Goal: Task Accomplishment & Management: Complete application form

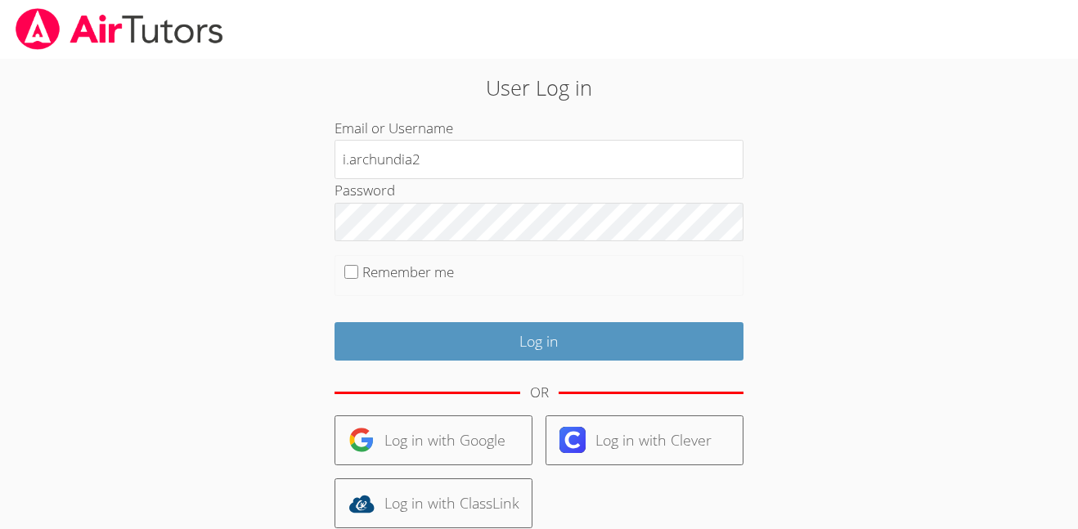
type input "i.archundia2@lodiusd.org"
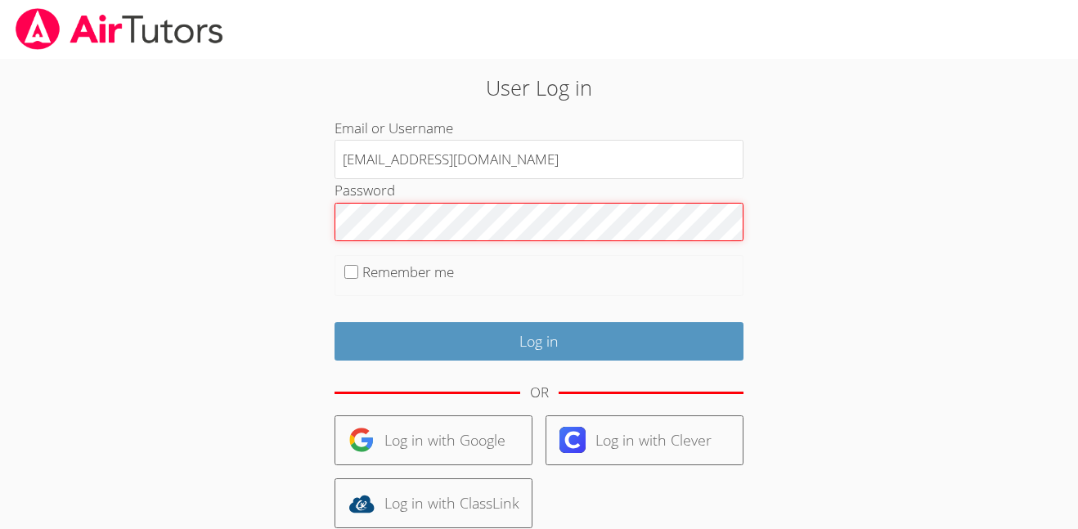
click at [334, 322] on input "Log in" at bounding box center [538, 341] width 409 height 38
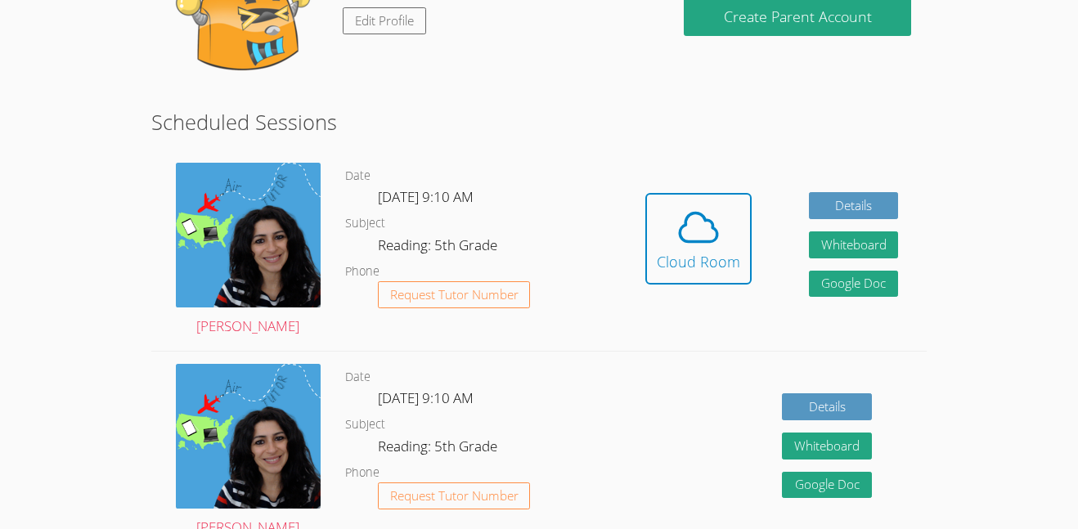
scroll to position [211, 0]
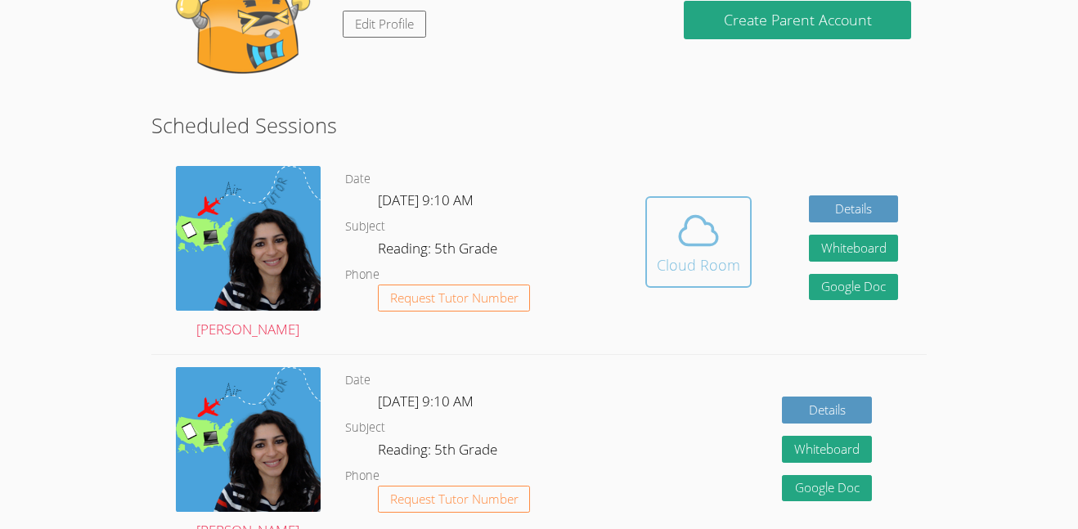
click at [659, 280] on button "Cloud Room" at bounding box center [698, 242] width 106 height 92
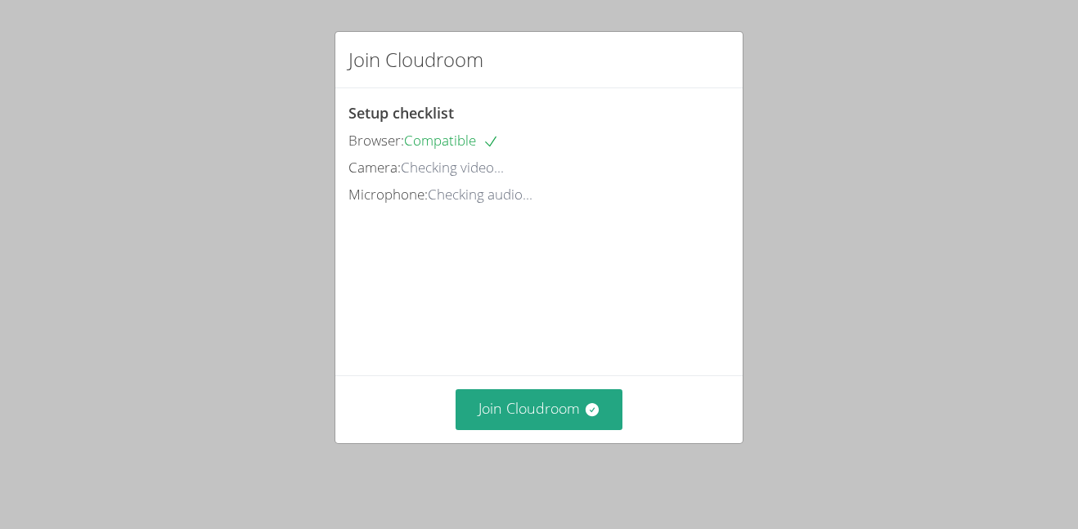
click at [658, 284] on div "Setup checklist Browser: Compatible Camera: Checking video... Microphone: Check…" at bounding box center [538, 231] width 407 height 287
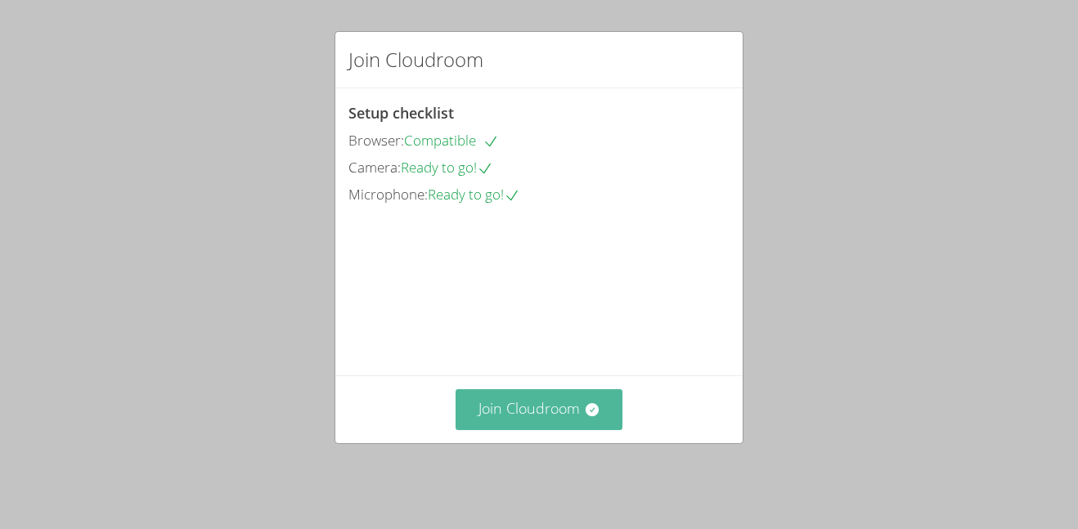
click at [604, 408] on button "Join Cloudroom" at bounding box center [540, 409] width 168 height 40
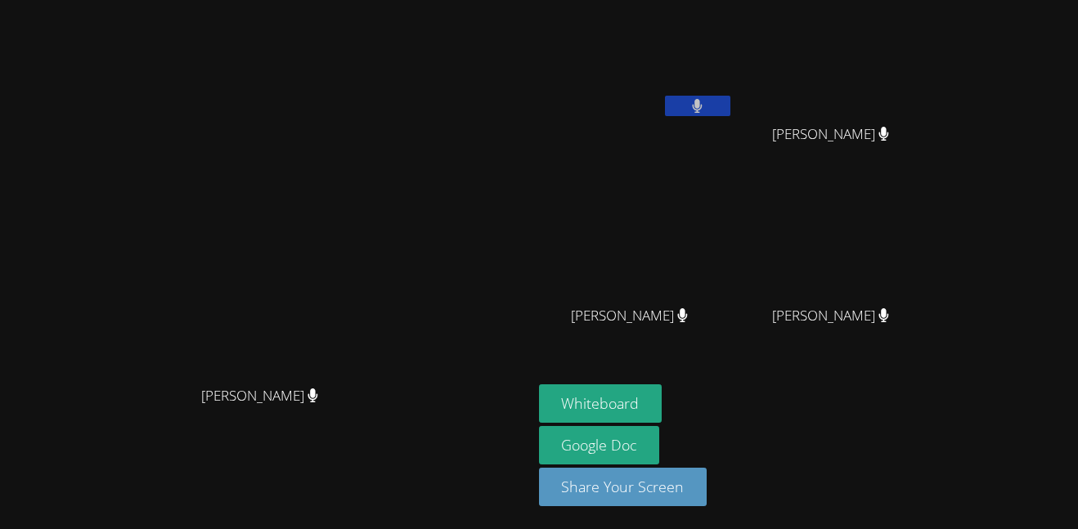
click at [918, 387] on div "Whiteboard Google Doc Share Your Screen" at bounding box center [737, 451] width 396 height 135
click at [662, 408] on button "Whiteboard" at bounding box center [600, 403] width 123 height 38
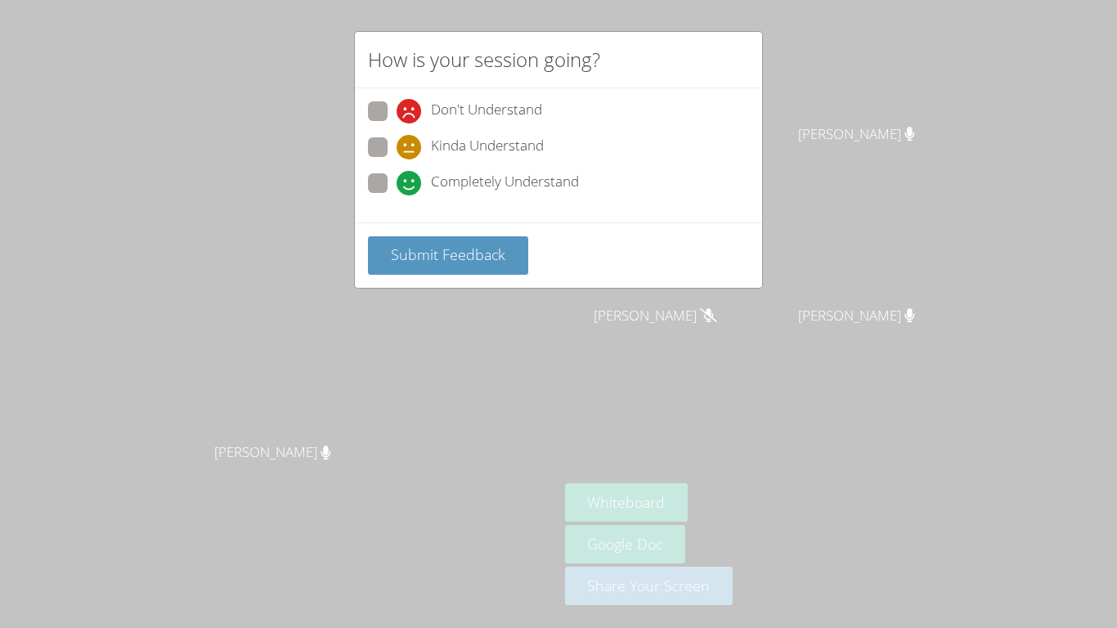
click at [421, 196] on div "Completely Understand" at bounding box center [558, 187] width 381 height 29
click at [495, 179] on span "Completely Understand" at bounding box center [505, 183] width 148 height 25
click at [411, 179] on input "Completely Understand" at bounding box center [404, 180] width 14 height 14
radio input "true"
click at [510, 237] on button "Submit Feedback" at bounding box center [448, 255] width 160 height 38
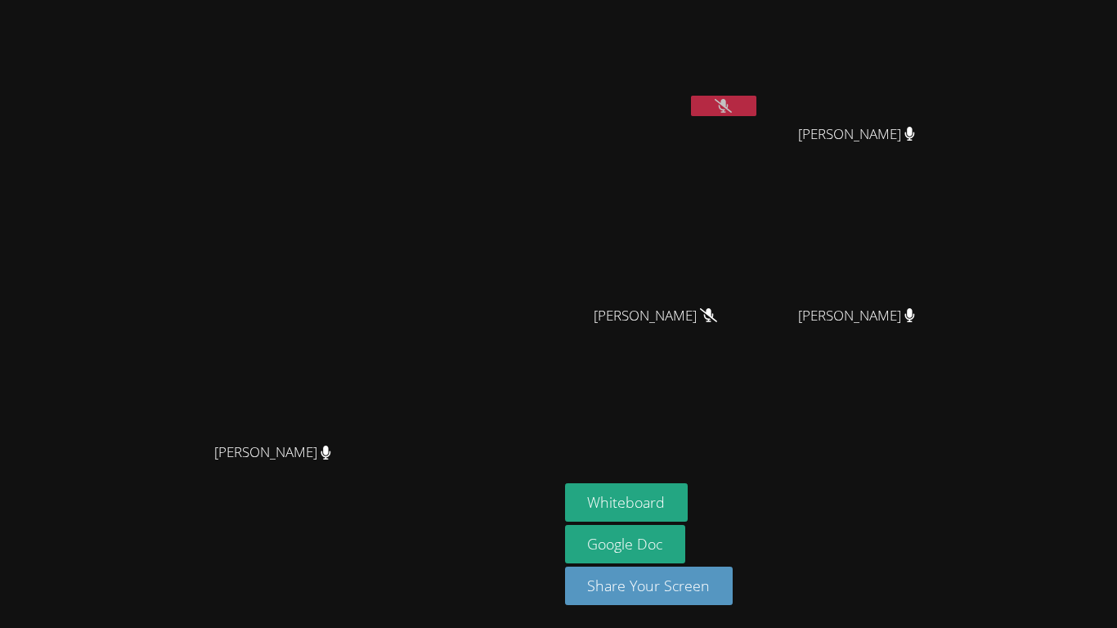
click at [756, 114] on button at bounding box center [723, 106] width 65 height 20
click at [756, 104] on button at bounding box center [723, 106] width 65 height 20
click at [756, 110] on button at bounding box center [723, 106] width 65 height 20
click at [732, 110] on icon at bounding box center [723, 106] width 17 height 14
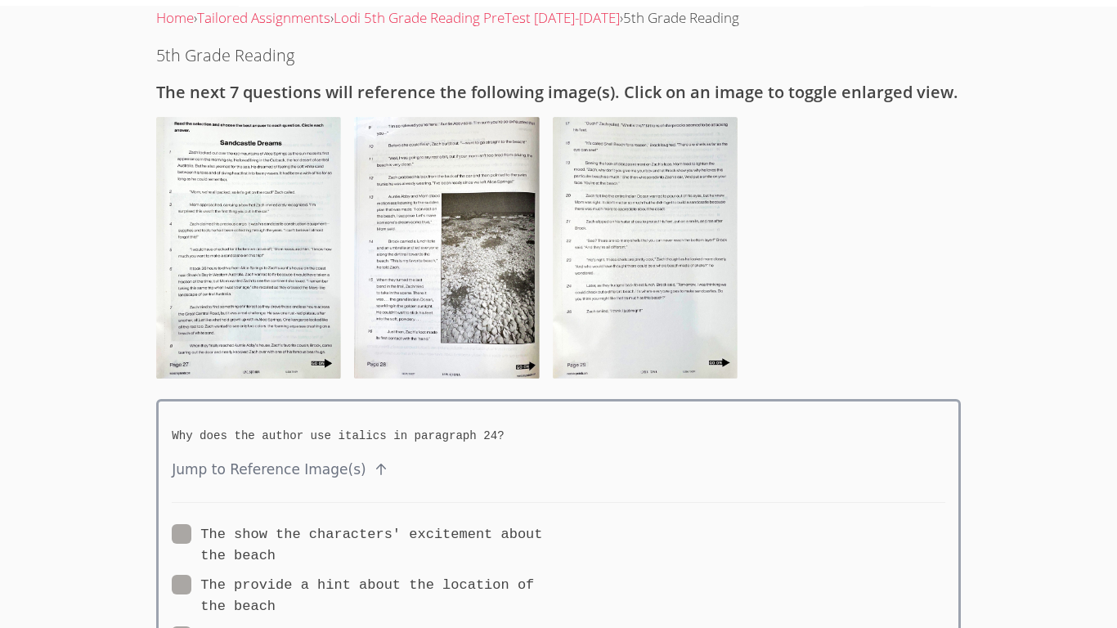
scroll to position [58, 0]
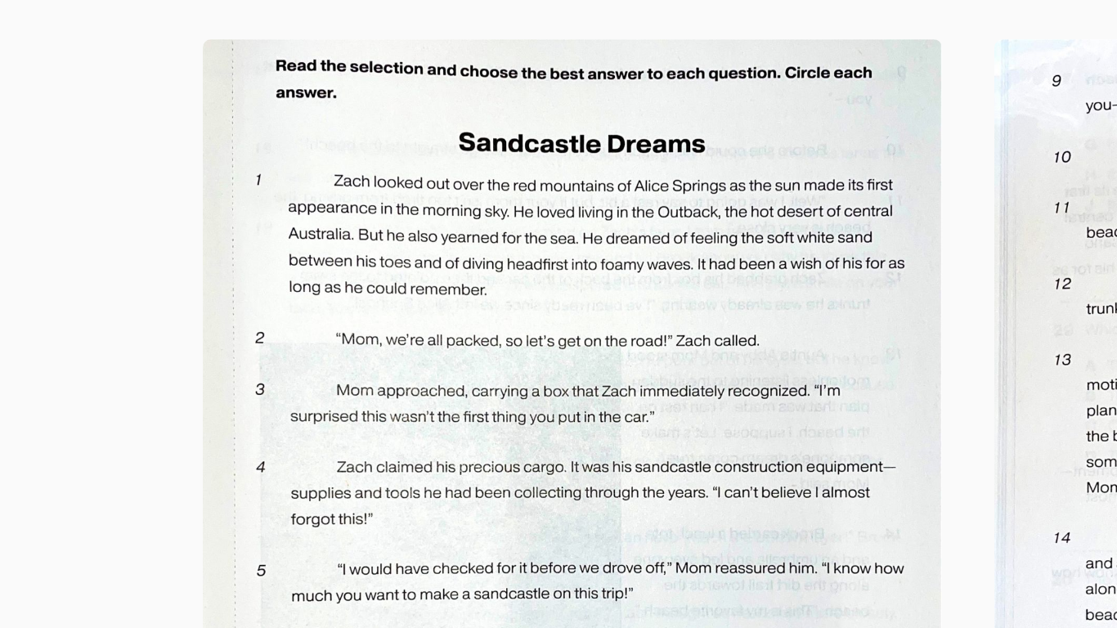
click at [226, 151] on img at bounding box center [248, 243] width 185 height 262
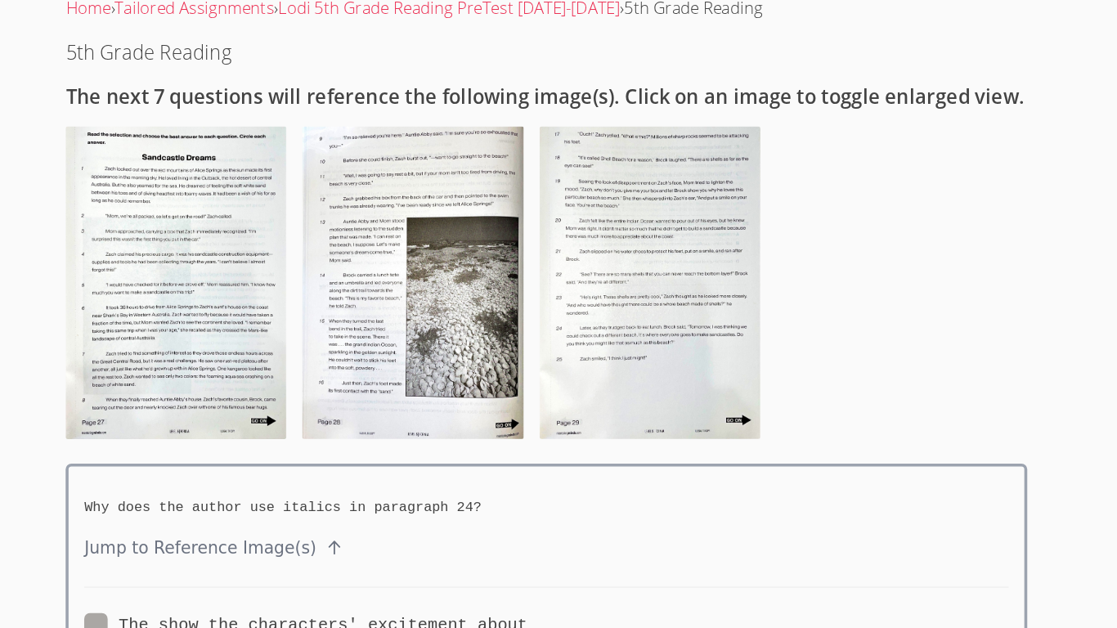
scroll to position [37, 0]
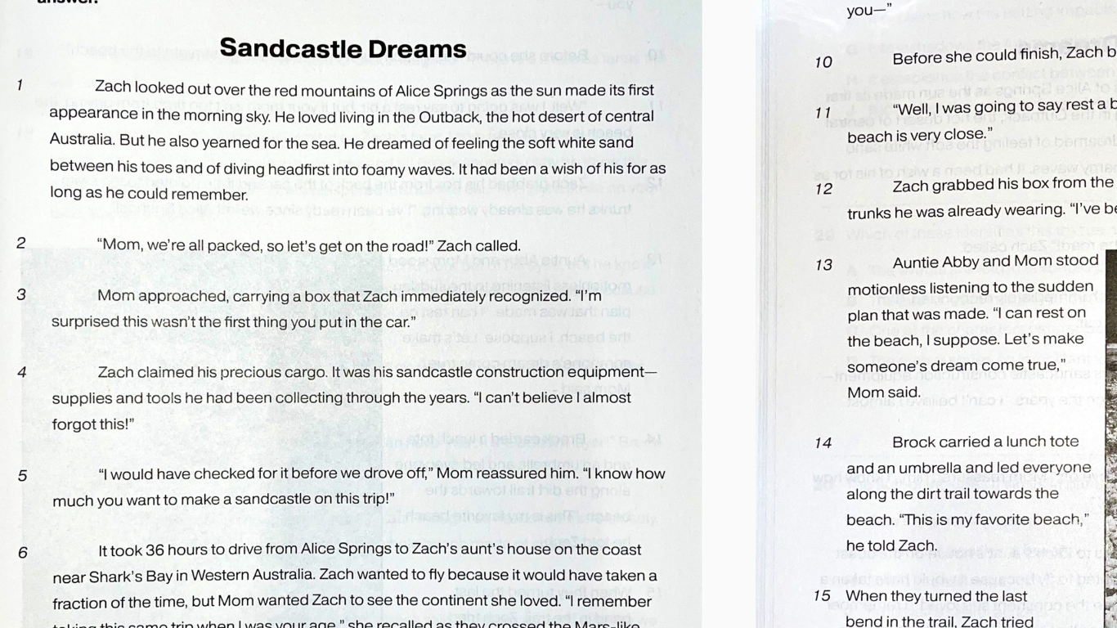
click at [232, 181] on img at bounding box center [248, 264] width 185 height 262
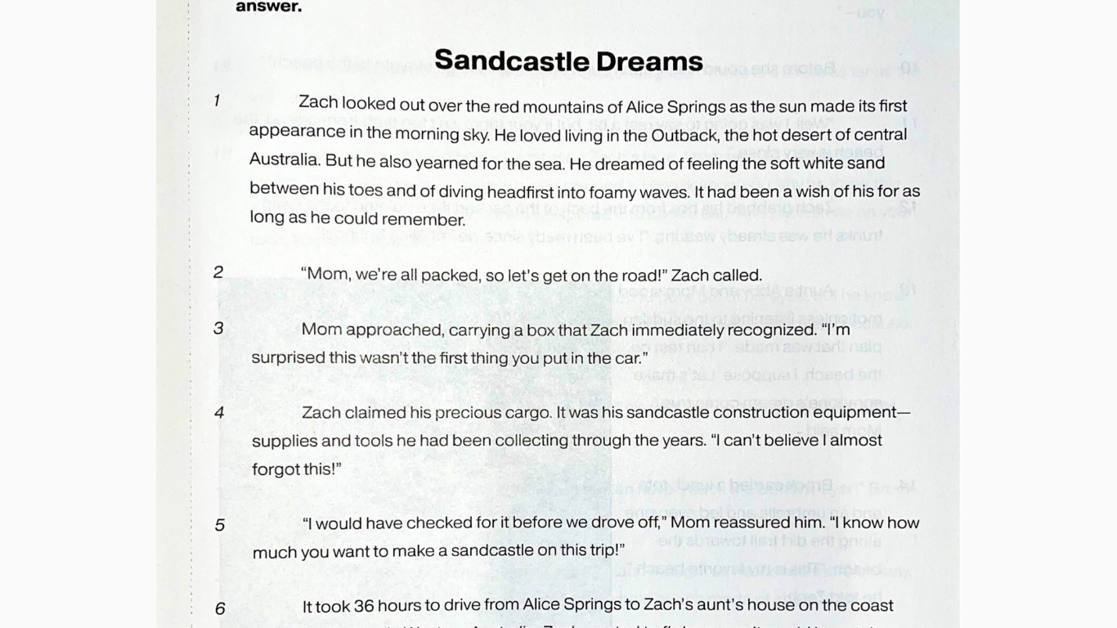
scroll to position [220, 0]
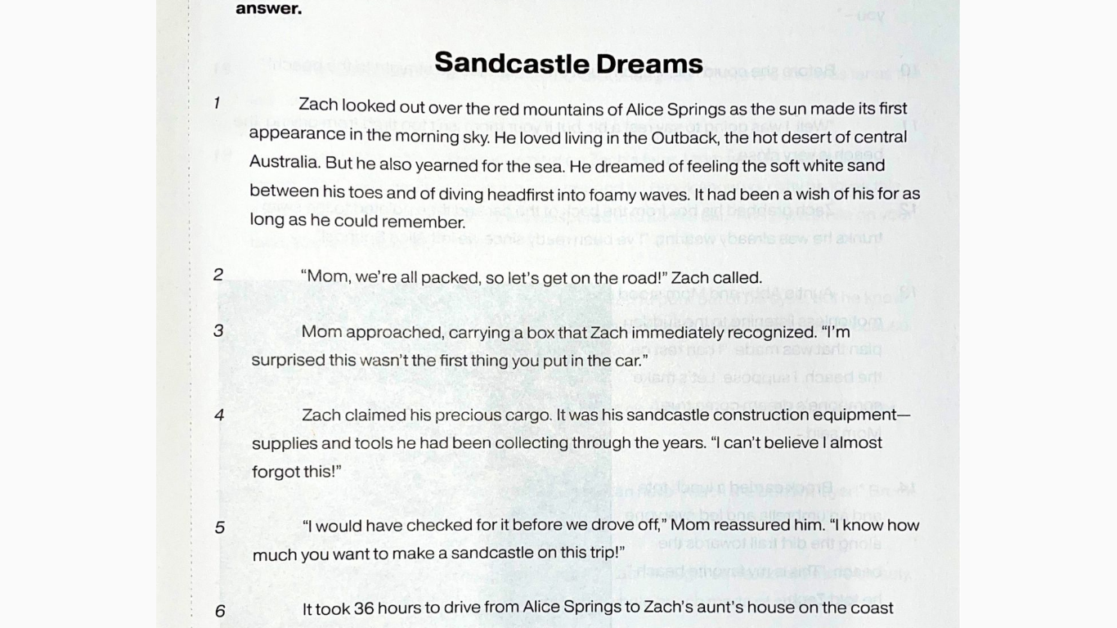
click at [1003, 234] on body "Home Programs Sessions Tutors Messages Assignments Billing Logout Isabella Home…" at bounding box center [558, 94] width 1117 height 628
click at [769, 295] on img at bounding box center [558, 519] width 805 height 1138
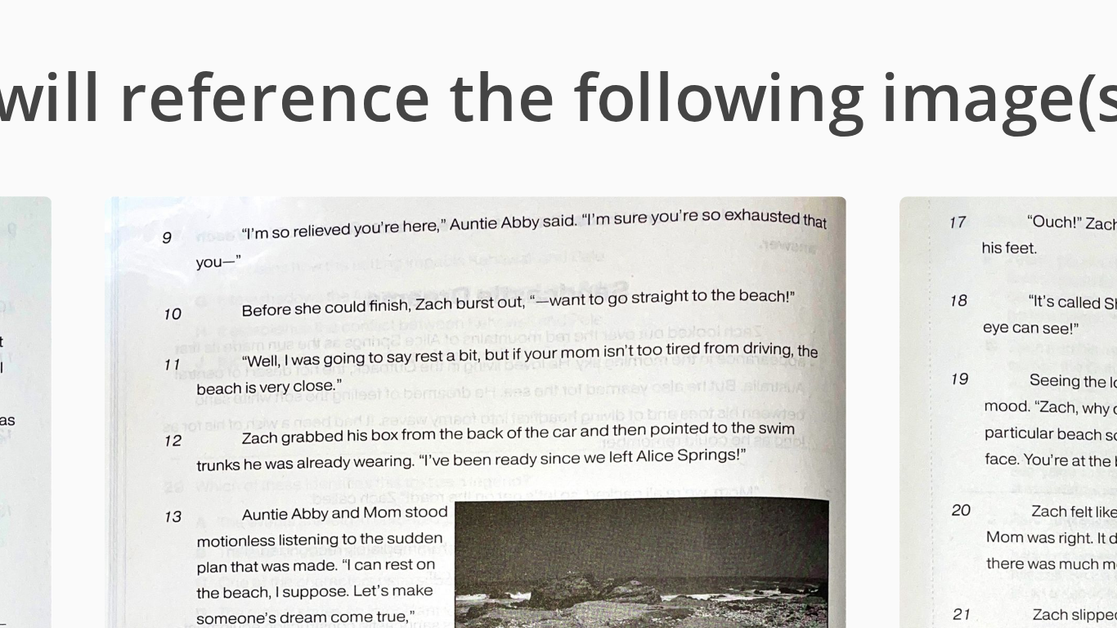
scroll to position [105, 0]
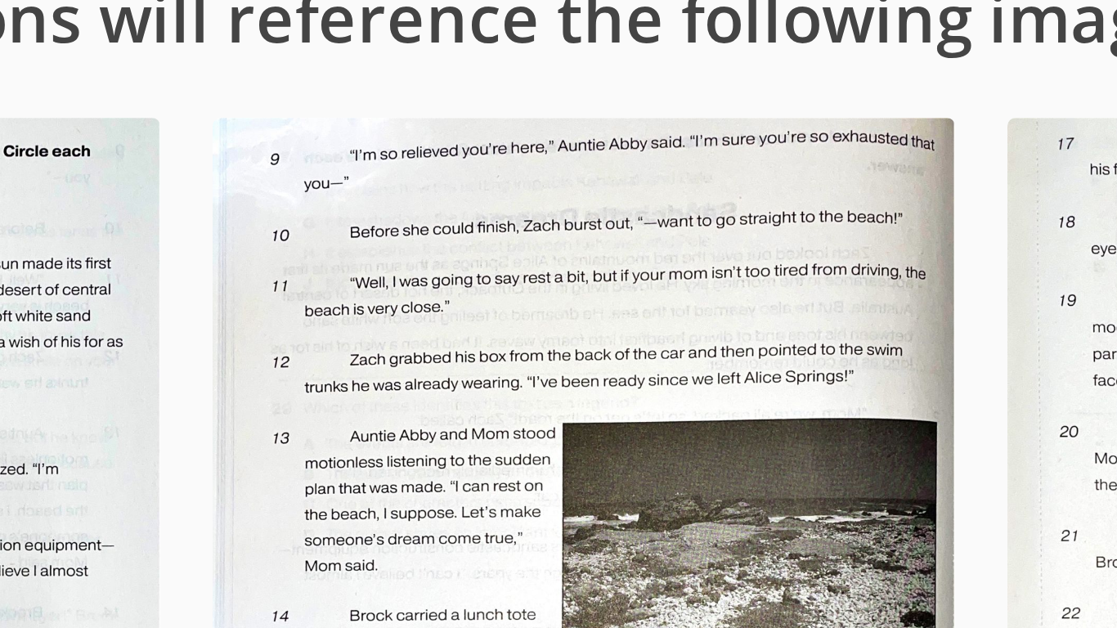
click at [410, 80] on img at bounding box center [446, 196] width 185 height 262
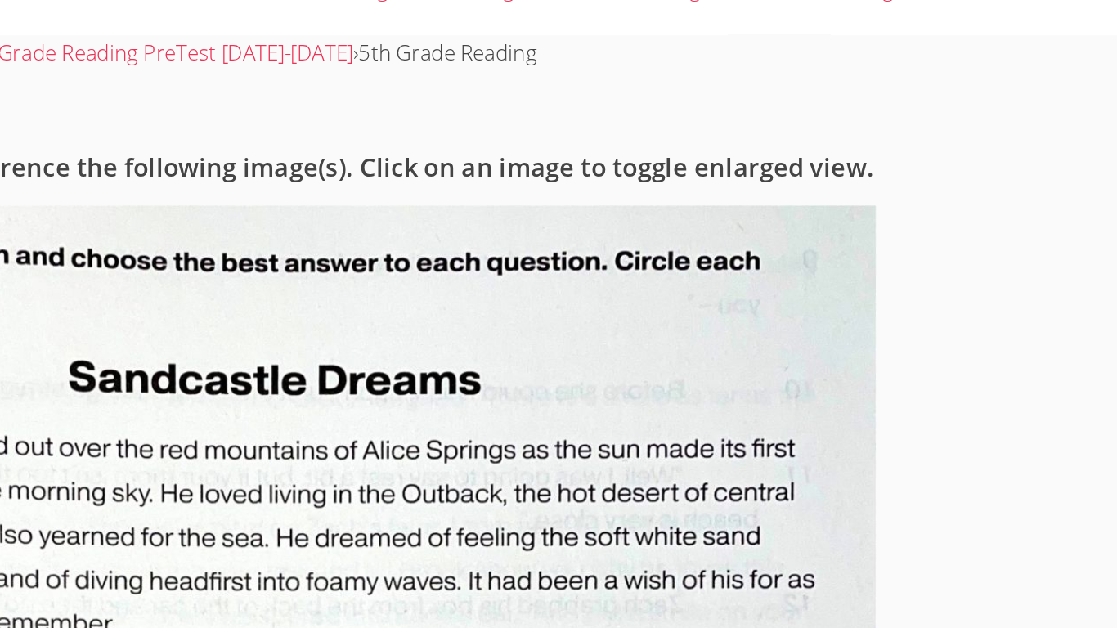
scroll to position [0, 0]
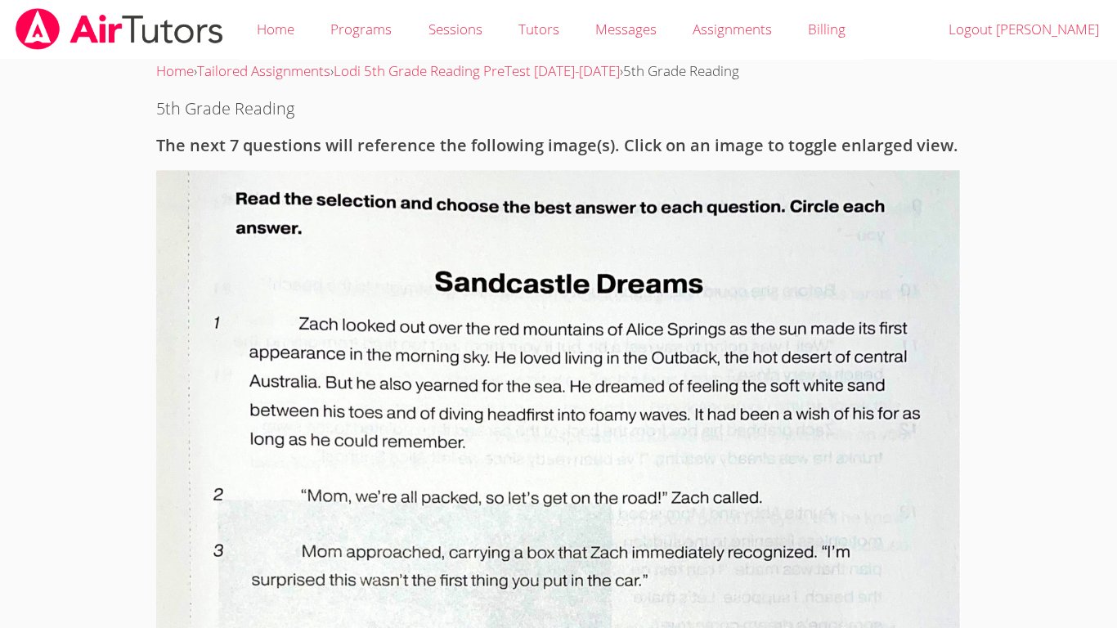
click at [1025, 240] on body "Home Programs Sessions Tutors Messages Assignments Billing Logout Isabella Home…" at bounding box center [558, 314] width 1117 height 628
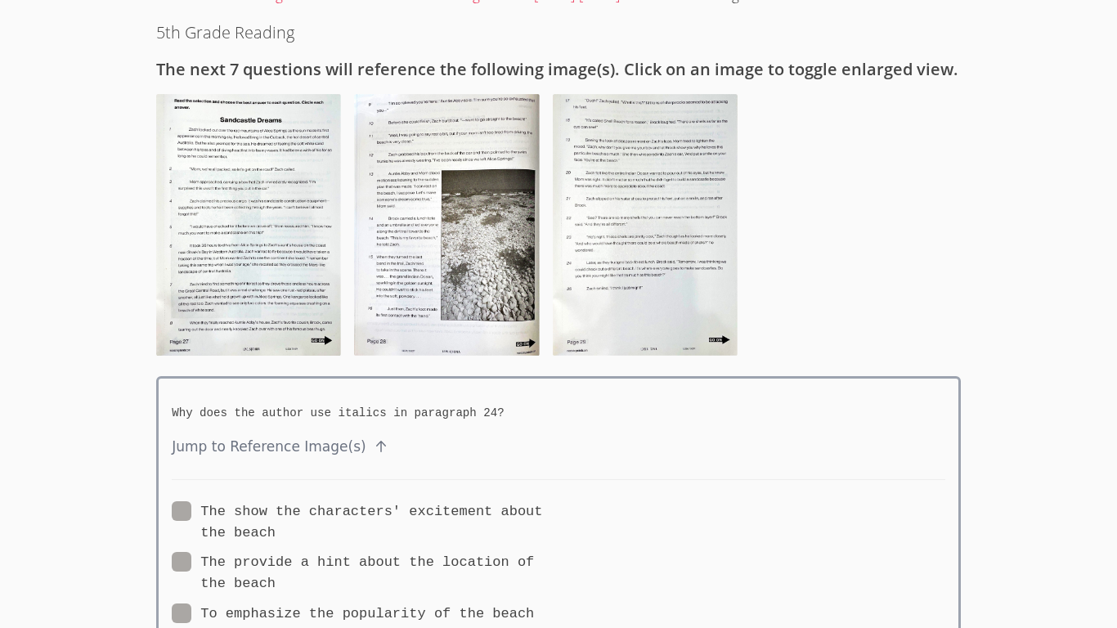
scroll to position [121, 0]
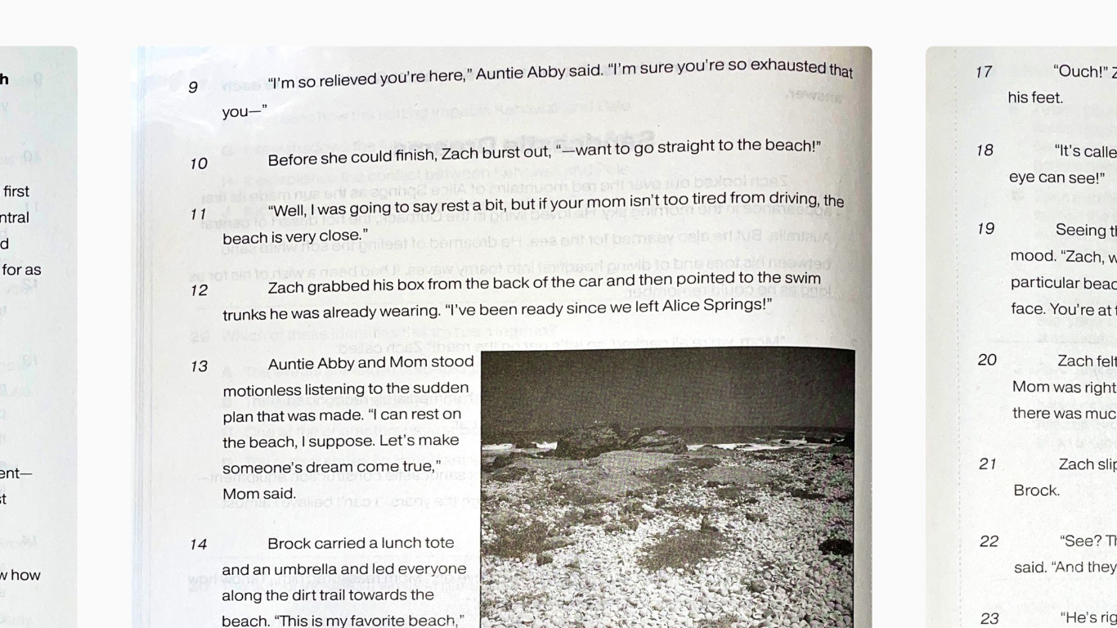
click at [484, 62] on img at bounding box center [446, 180] width 185 height 262
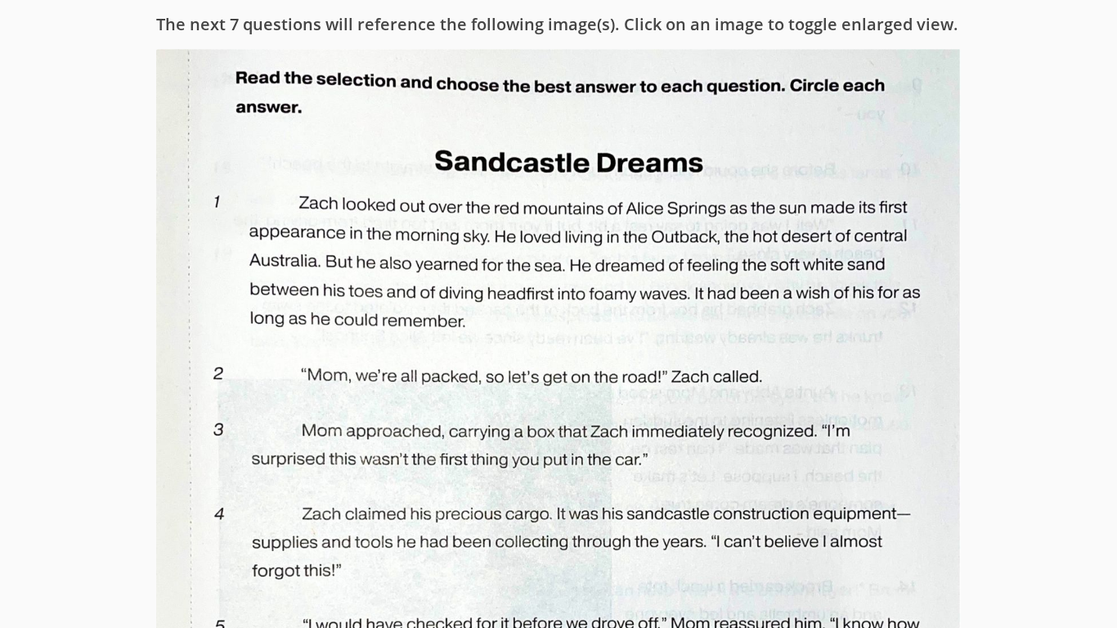
click at [875, 153] on img at bounding box center [558, 618] width 805 height 1138
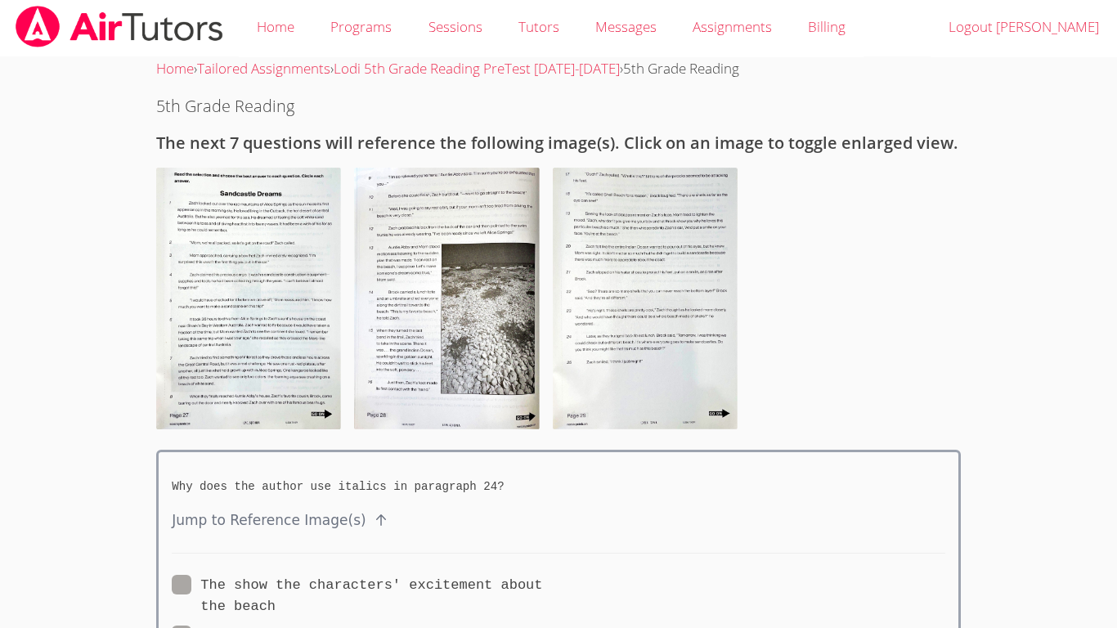
scroll to position [0, 0]
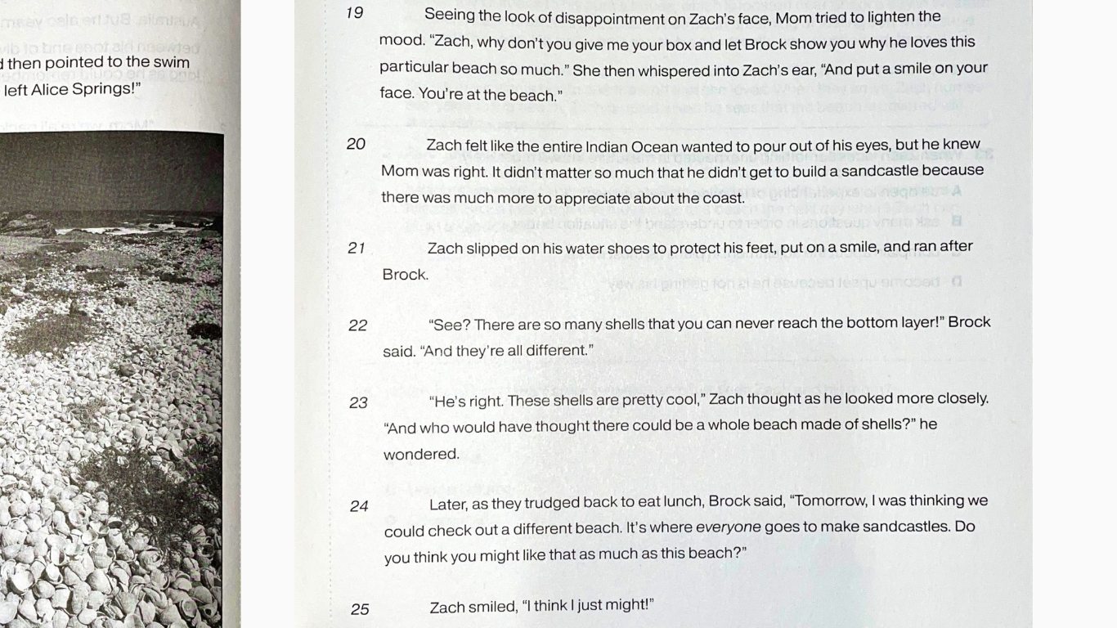
click at [644, 277] on img at bounding box center [645, 301] width 185 height 262
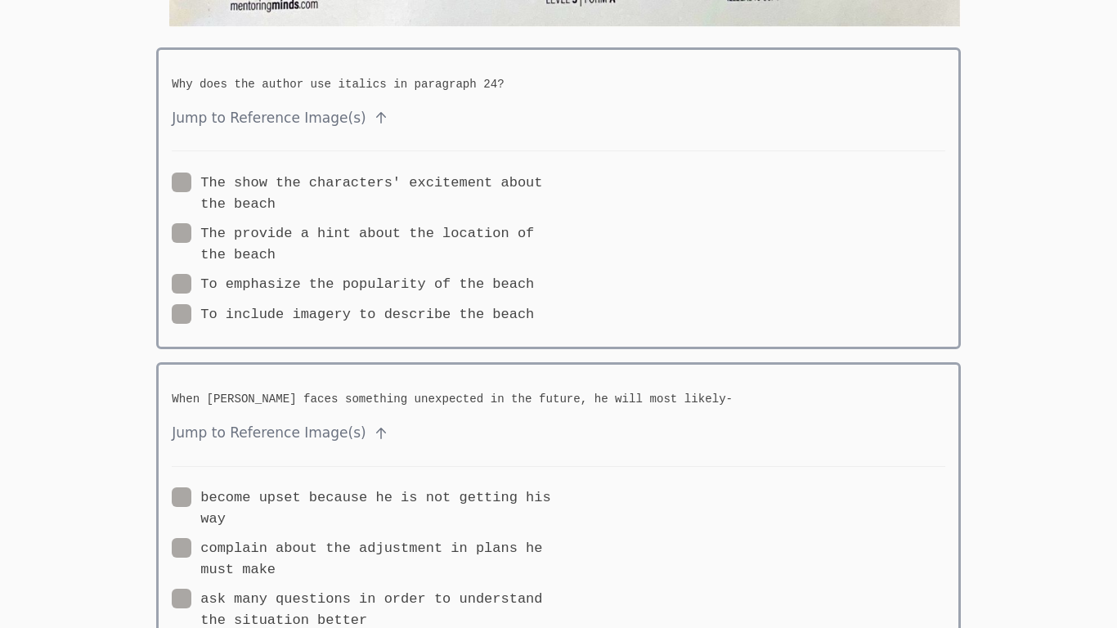
scroll to position [3536, 0]
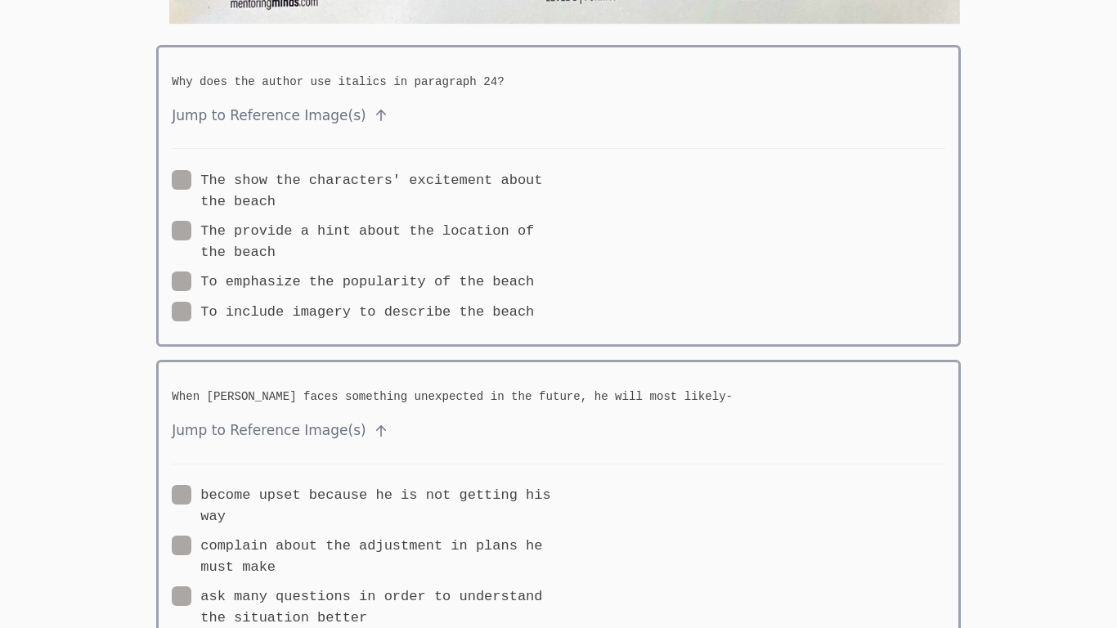
click at [240, 179] on label "The show the characters' excitement about the beach" at bounding box center [365, 191] width 387 height 43
click at [276, 179] on input "The show the characters' excitement about the beach" at bounding box center [283, 177] width 14 height 14
radio input "true"
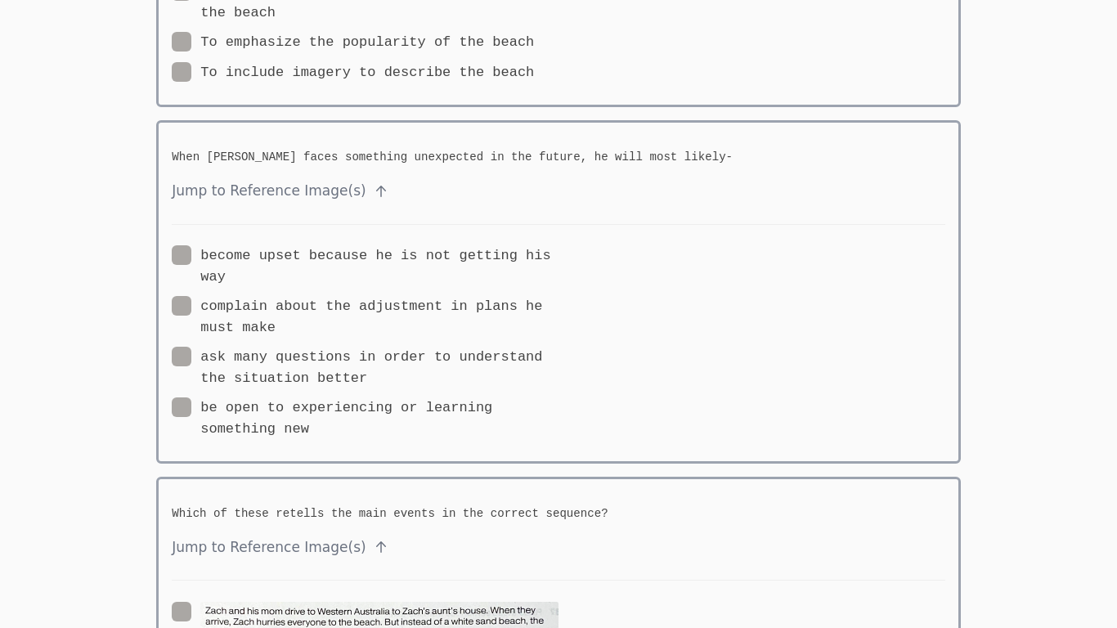
scroll to position [3780, 0]
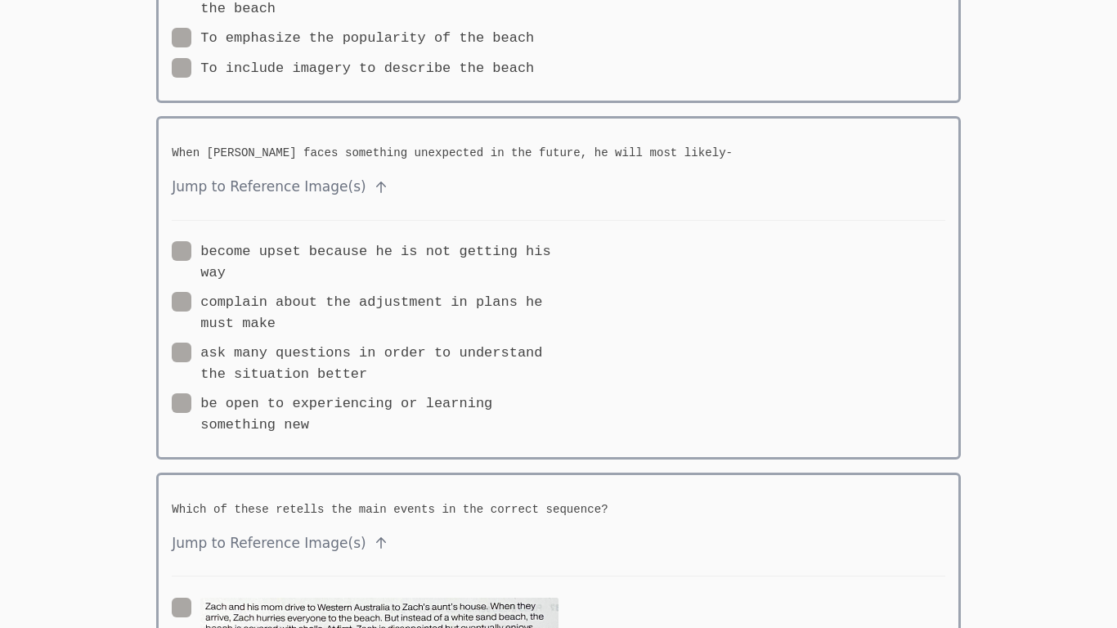
click at [367, 366] on span at bounding box center [367, 374] width 0 height 16
click at [367, 353] on input "ask many questions in order to understand the situation better" at bounding box center [374, 350] width 14 height 14
radio input "true"
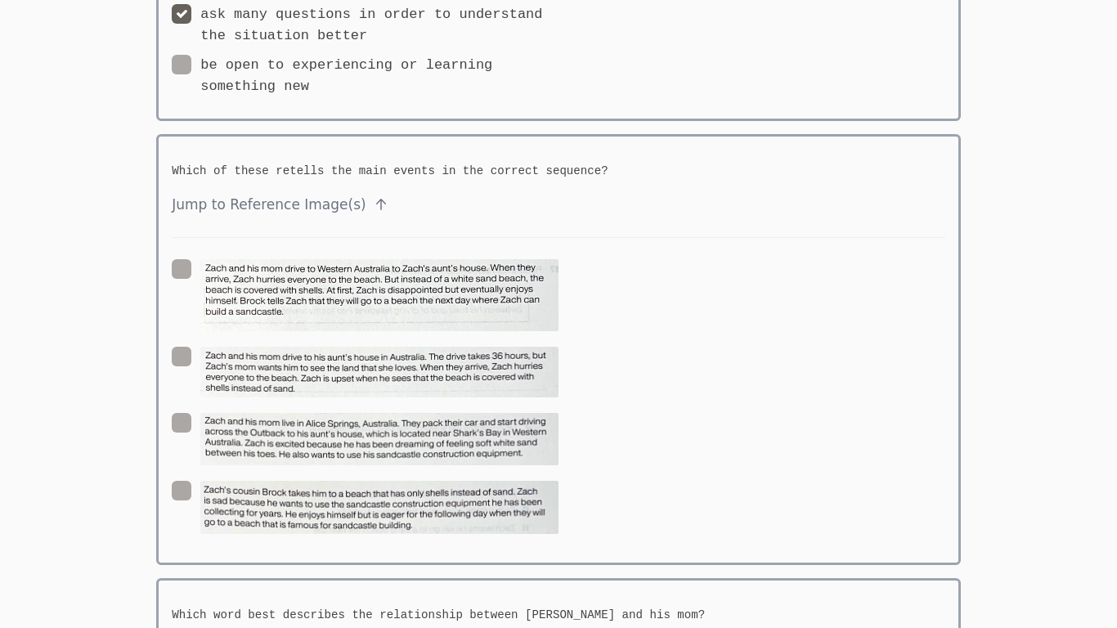
scroll to position [4119, 0]
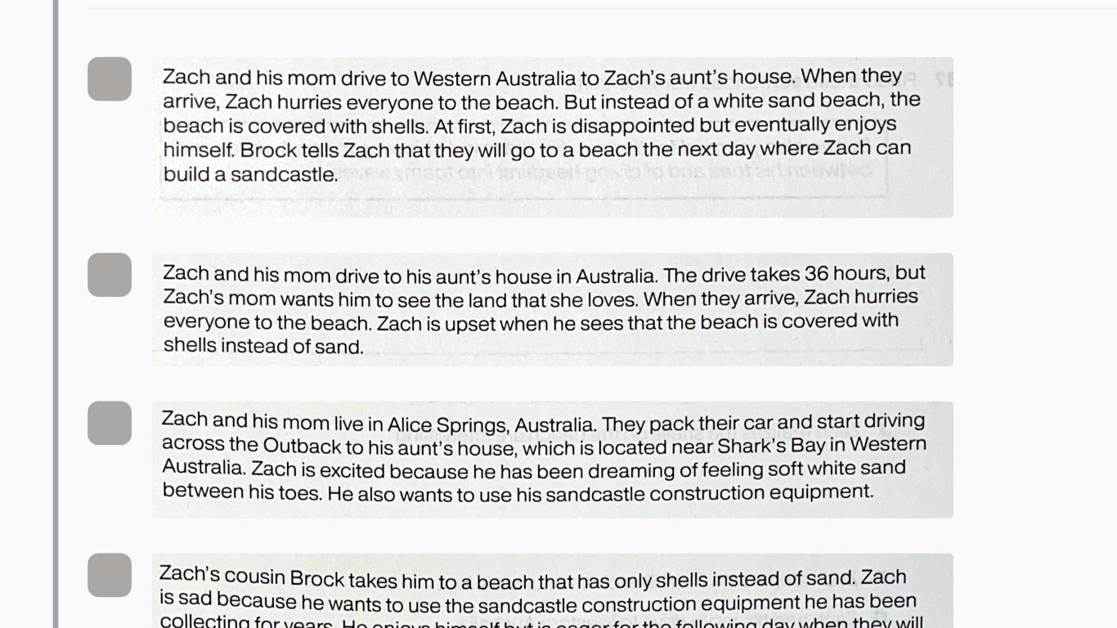
click at [186, 330] on label at bounding box center [365, 297] width 387 height 79
click at [559, 272] on input "radio" at bounding box center [566, 265] width 14 height 14
radio input "true"
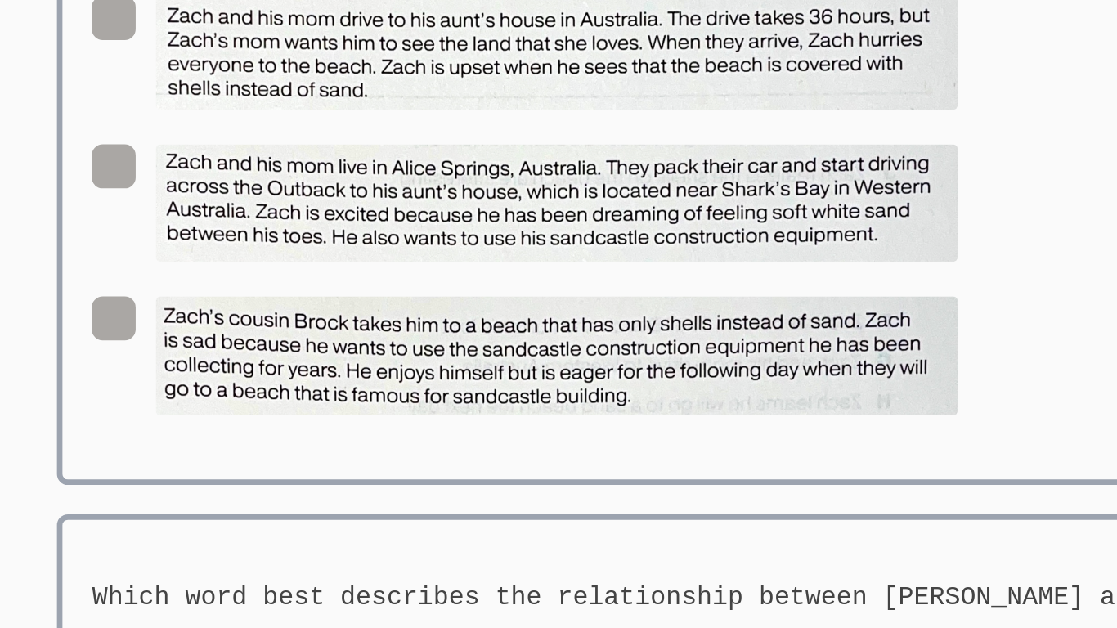
scroll to position [4122, 0]
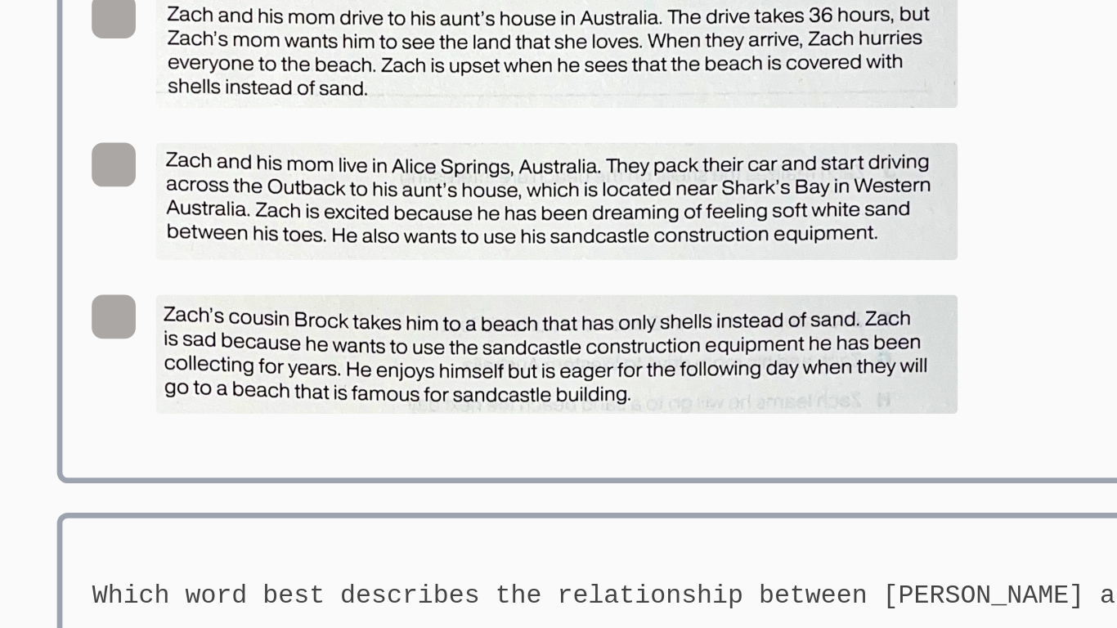
click at [344, 442] on img at bounding box center [379, 436] width 358 height 53
click at [559, 424] on input "radio" at bounding box center [566, 417] width 14 height 14
radio input "true"
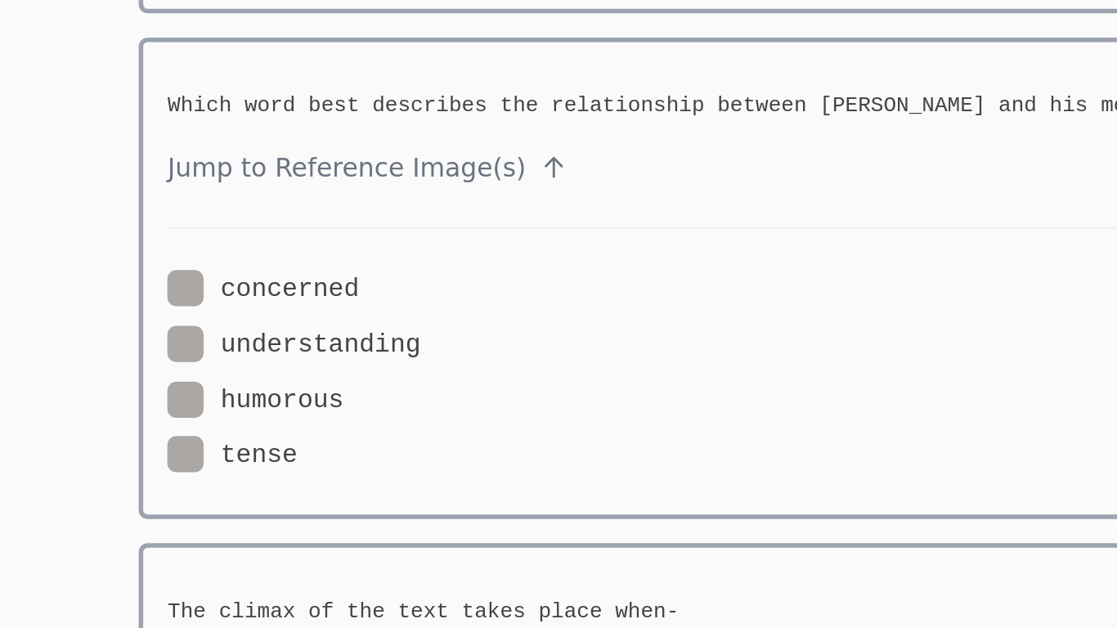
scroll to position [4391, 0]
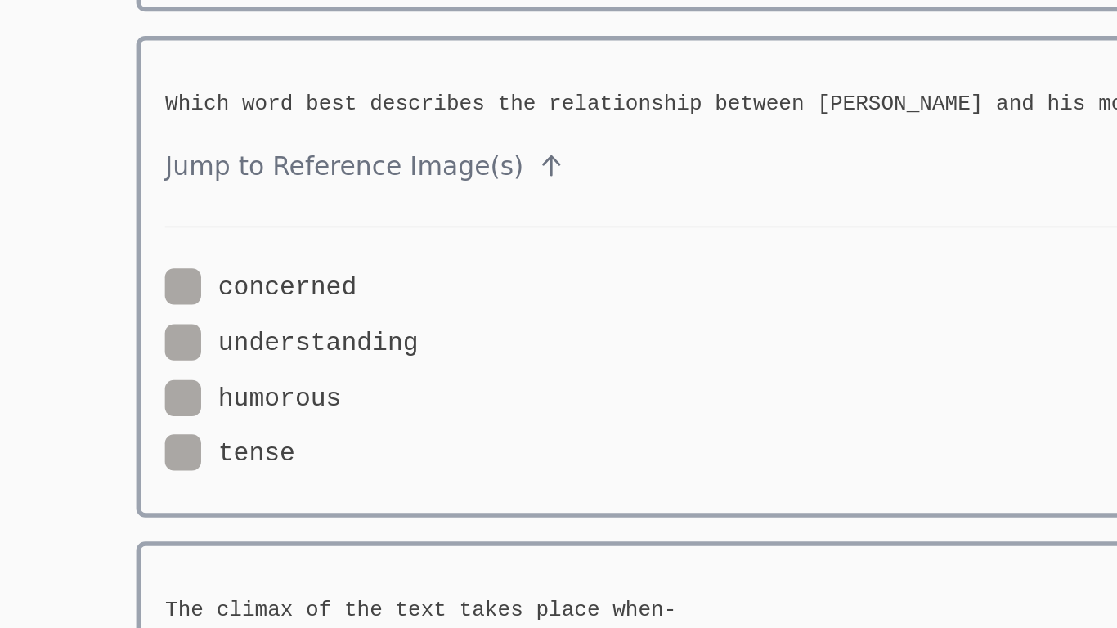
click at [309, 476] on span at bounding box center [309, 473] width 0 height 16
click at [309, 476] on input "understanding" at bounding box center [316, 469] width 14 height 14
radio input "true"
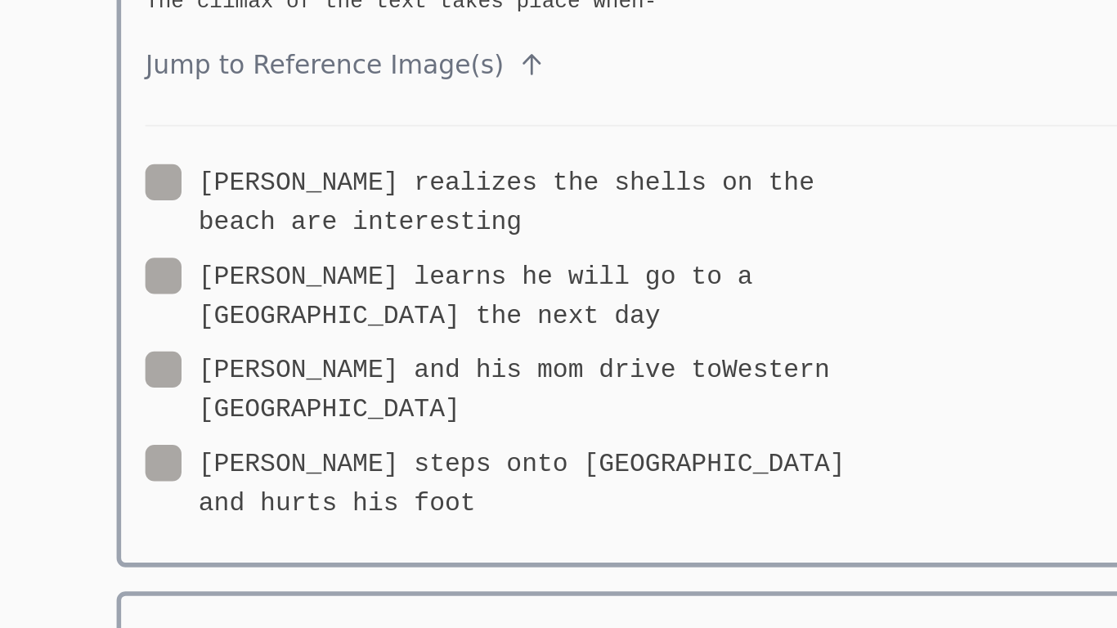
scroll to position [4720, 0]
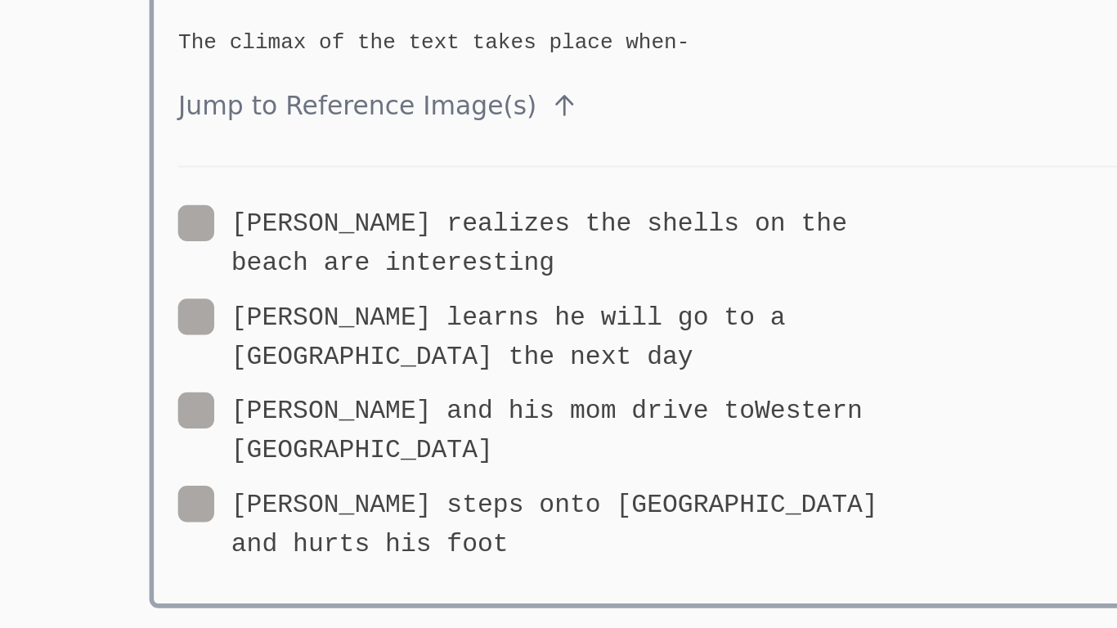
click at [254, 438] on label "Zach learns he will go to a sand beach the next day" at bounding box center [365, 447] width 387 height 43
click at [451, 438] on input "Zach learns he will go to a sand beach the next day" at bounding box center [458, 433] width 14 height 14
radio input "true"
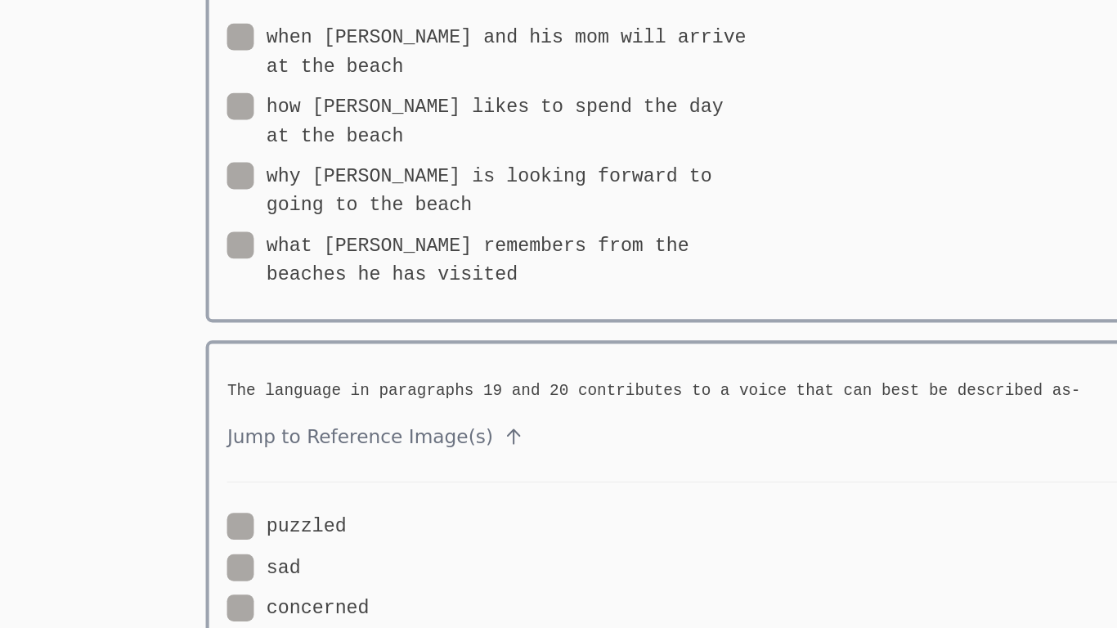
scroll to position [5268, 0]
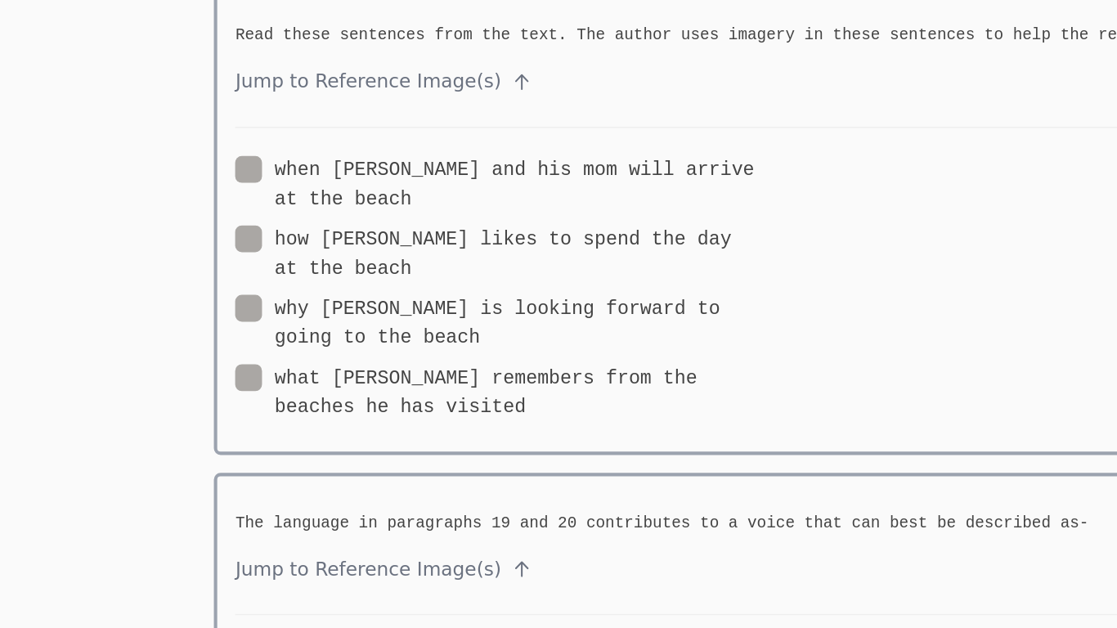
click at [351, 310] on span at bounding box center [351, 318] width 0 height 16
click at [351, 286] on input "why Zach is looking forward to going to the beach" at bounding box center [358, 293] width 14 height 14
radio input "true"
click at [351, 310] on span at bounding box center [351, 318] width 0 height 16
click at [351, 286] on input "why Zach is looking forward to going to the beach" at bounding box center [358, 293] width 14 height 14
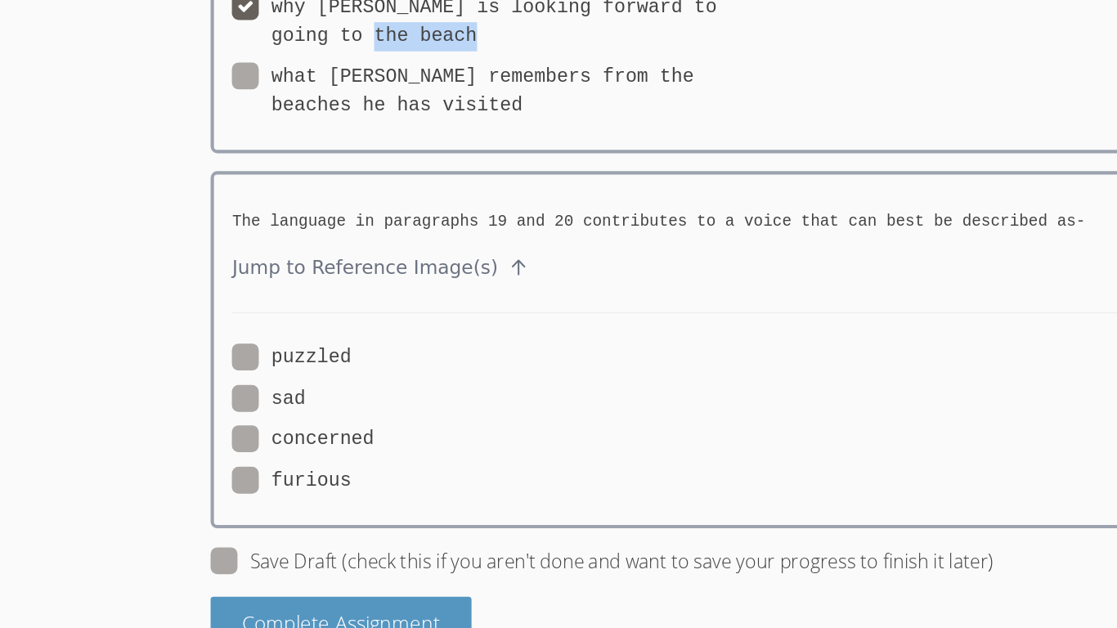
scroll to position [5406, 0]
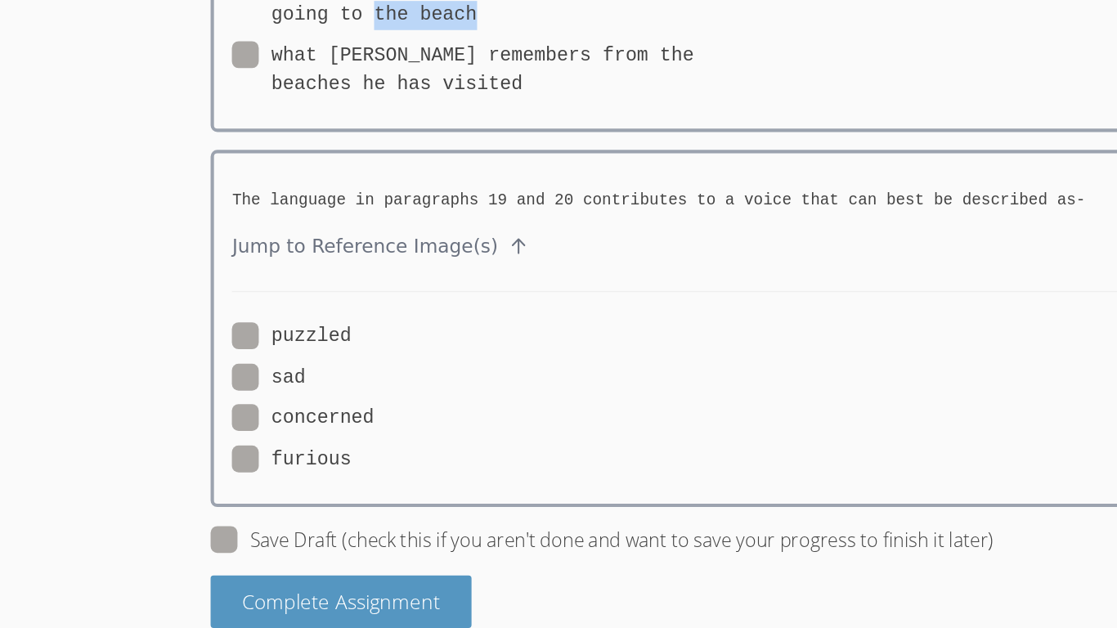
click at [259, 406] on span at bounding box center [259, 414] width 0 height 16
click at [259, 404] on input "puzzled" at bounding box center [266, 411] width 14 height 14
radio input "true"
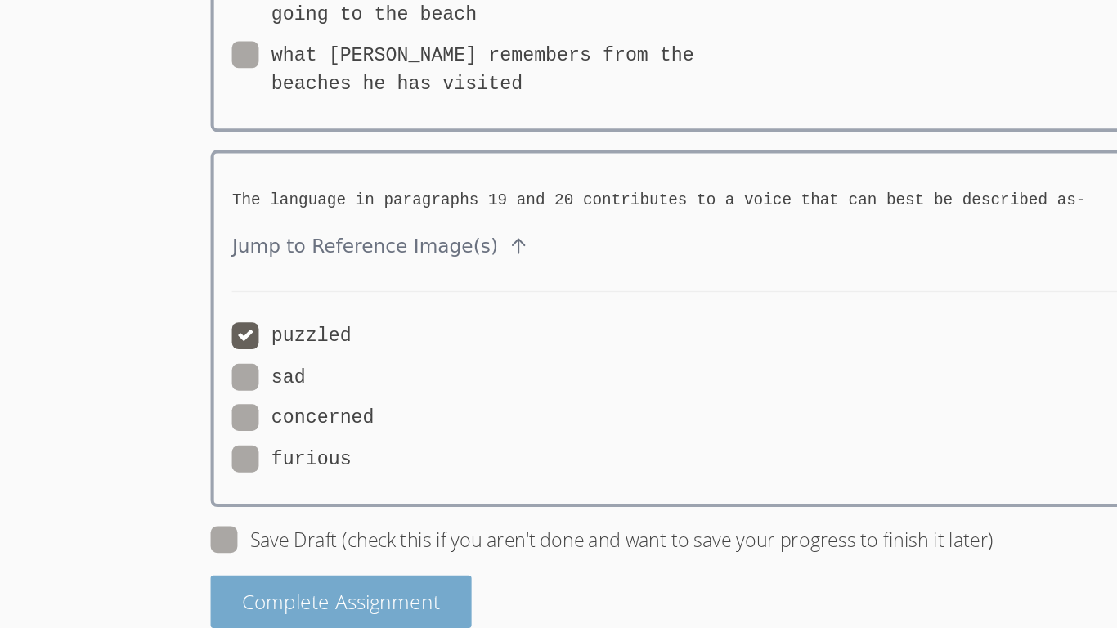
click at [312, 596] on button "Complete Assignment" at bounding box center [251, 608] width 191 height 38
